Goal: Navigation & Orientation: Find specific page/section

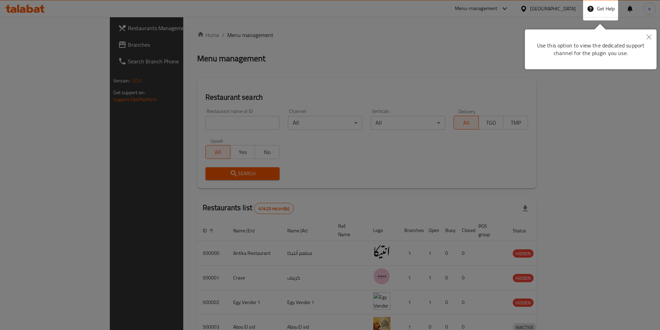
drag, startPoint x: 647, startPoint y: 33, endPoint x: 644, endPoint y: 34, distance: 3.6
click at [647, 33] on button "Close" at bounding box center [649, 37] width 15 height 16
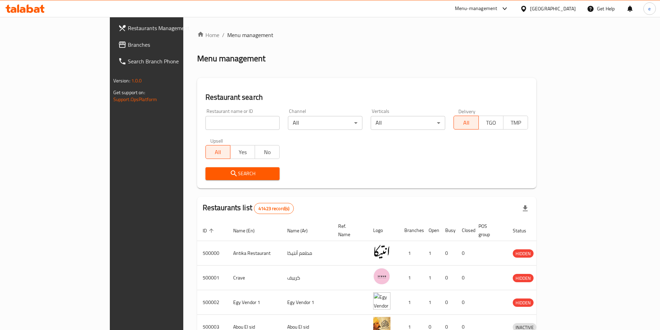
click at [572, 12] on div "[GEOGRAPHIC_DATA]" at bounding box center [553, 9] width 46 height 8
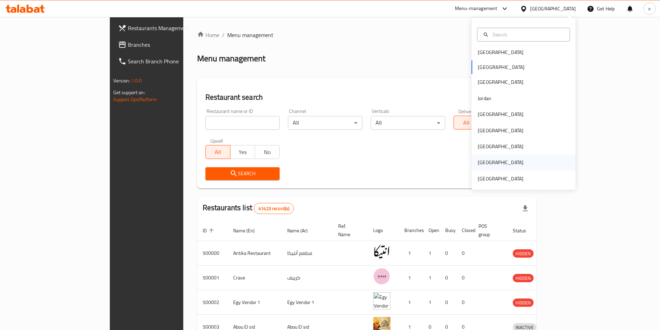
scroll to position [4, 0]
click at [503, 180] on div "[GEOGRAPHIC_DATA]" at bounding box center [501, 178] width 46 height 8
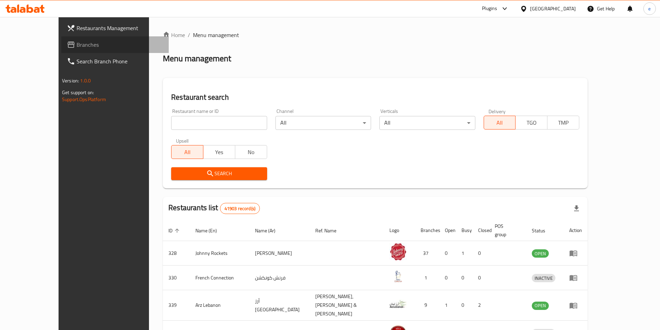
click at [61, 49] on link "Branches" at bounding box center [114, 44] width 107 height 17
